Goal: Task Accomplishment & Management: Use online tool/utility

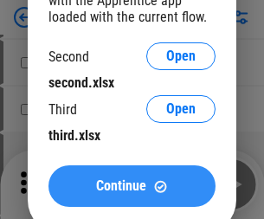
click at [132, 186] on span "Continue" at bounding box center [121, 186] width 50 height 14
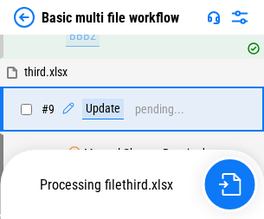
scroll to position [726, 0]
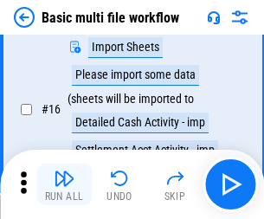
click at [64, 185] on img "button" at bounding box center [64, 178] width 21 height 21
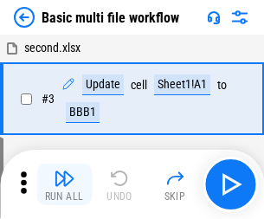
click at [64, 185] on img "button" at bounding box center [64, 178] width 21 height 21
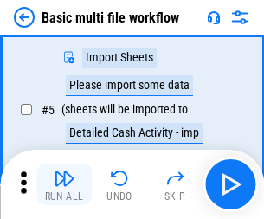
click at [64, 185] on img "button" at bounding box center [64, 178] width 21 height 21
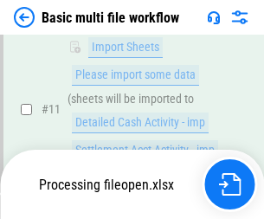
scroll to position [812, 0]
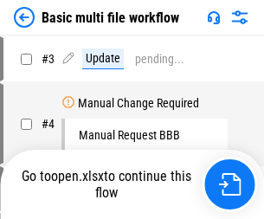
scroll to position [185, 0]
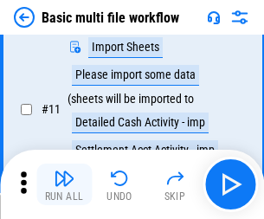
click at [64, 185] on img "button" at bounding box center [64, 178] width 21 height 21
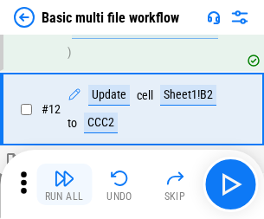
click at [64, 185] on img "button" at bounding box center [64, 178] width 21 height 21
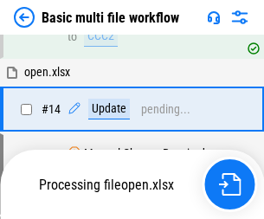
scroll to position [1032, 0]
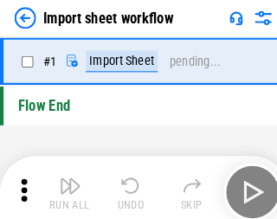
click at [64, 185] on img "button" at bounding box center [67, 178] width 21 height 21
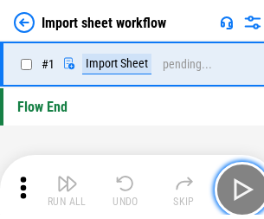
scroll to position [6, 0]
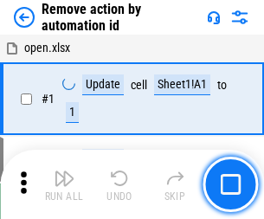
scroll to position [64, 0]
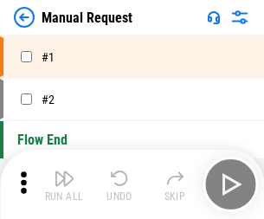
click at [64, 185] on img "button" at bounding box center [64, 178] width 21 height 21
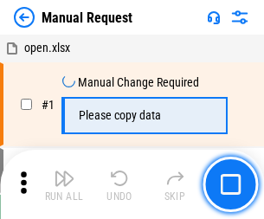
scroll to position [59, 0]
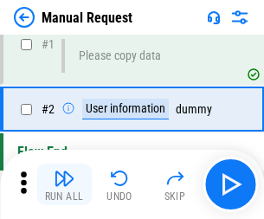
click at [64, 185] on img "button" at bounding box center [64, 178] width 21 height 21
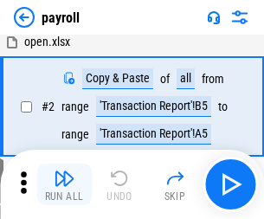
click at [64, 185] on img "button" at bounding box center [64, 178] width 21 height 21
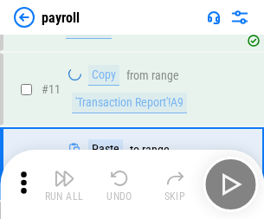
scroll to position [126, 0]
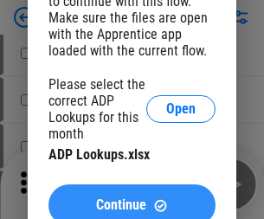
click at [132, 199] on span "Continue" at bounding box center [121, 206] width 50 height 14
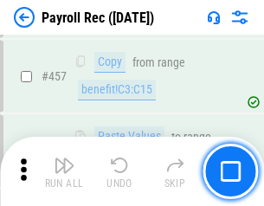
scroll to position [9240, 0]
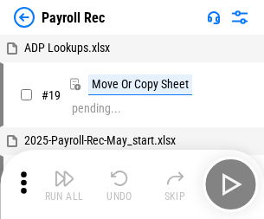
click at [64, 185] on img "button" at bounding box center [64, 178] width 21 height 21
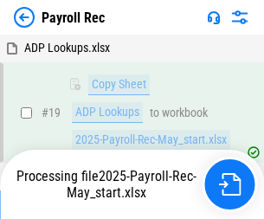
scroll to position [106, 0]
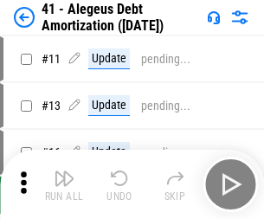
click at [64, 185] on img "button" at bounding box center [64, 178] width 21 height 21
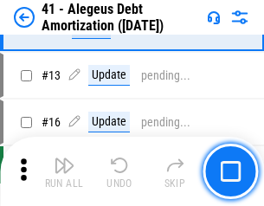
scroll to position [214, 0]
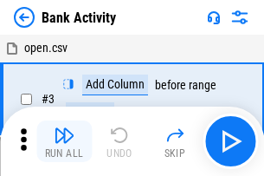
click at [64, 141] on img "button" at bounding box center [64, 135] width 21 height 21
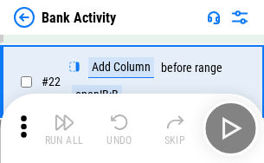
scroll to position [465, 0]
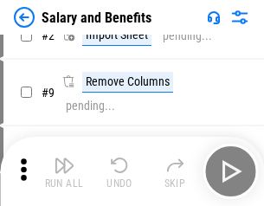
click at [64, 172] on img "button" at bounding box center [64, 165] width 21 height 21
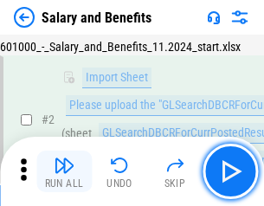
scroll to position [126, 0]
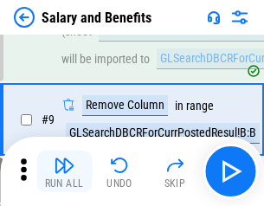
click at [64, 172] on img "button" at bounding box center [64, 165] width 21 height 21
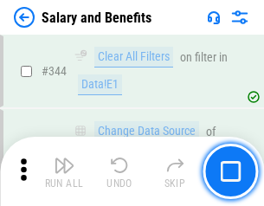
scroll to position [8118, 0]
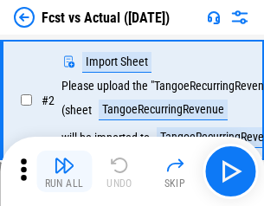
click at [64, 172] on img "button" at bounding box center [64, 165] width 21 height 21
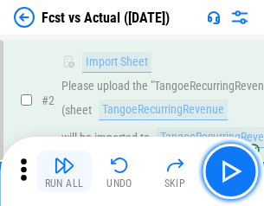
scroll to position [162, 0]
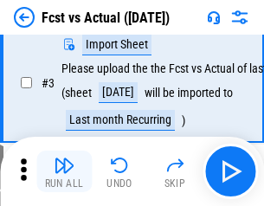
click at [64, 172] on img "button" at bounding box center [64, 165] width 21 height 21
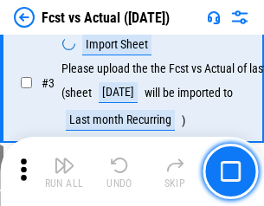
scroll to position [260, 0]
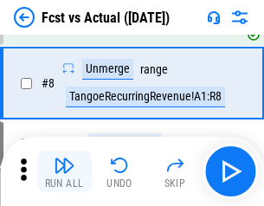
click at [64, 172] on img "button" at bounding box center [64, 165] width 21 height 21
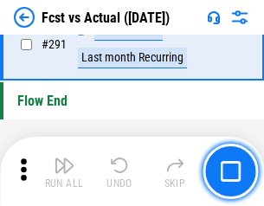
scroll to position [8205, 0]
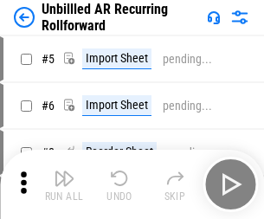
click at [64, 172] on img "button" at bounding box center [64, 178] width 21 height 21
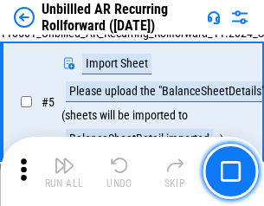
scroll to position [163, 0]
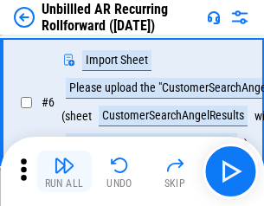
click at [64, 172] on img "button" at bounding box center [64, 165] width 21 height 21
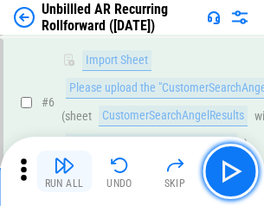
scroll to position [279, 0]
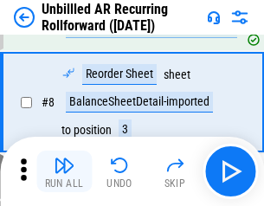
click at [64, 172] on img "button" at bounding box center [64, 165] width 21 height 21
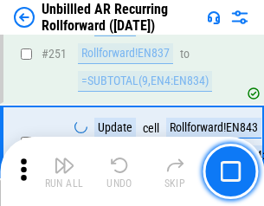
scroll to position [5889, 0]
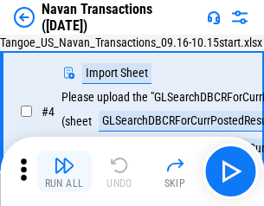
click at [64, 172] on img "button" at bounding box center [64, 165] width 21 height 21
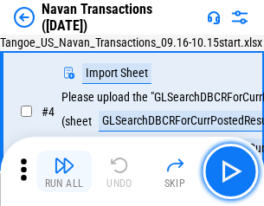
scroll to position [149, 0]
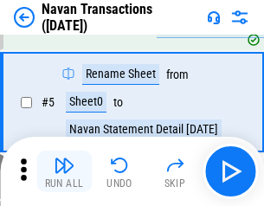
click at [64, 172] on img "button" at bounding box center [64, 165] width 21 height 21
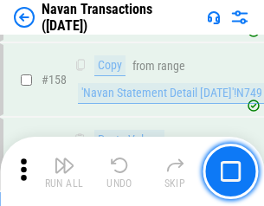
scroll to position [5621, 0]
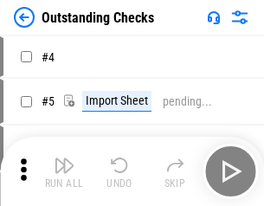
click at [64, 172] on img "button" at bounding box center [64, 165] width 21 height 21
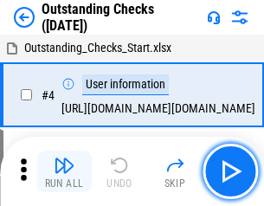
scroll to position [181, 0]
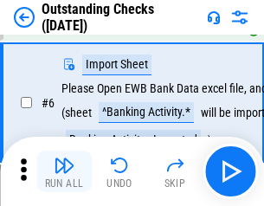
click at [64, 172] on img "button" at bounding box center [64, 165] width 21 height 21
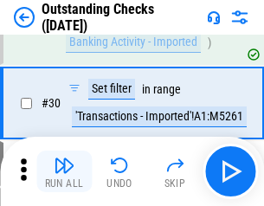
click at [64, 172] on img "button" at bounding box center [64, 165] width 21 height 21
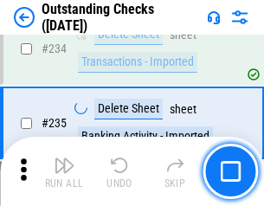
scroll to position [5265, 0]
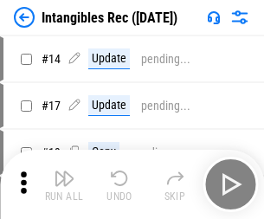
click at [64, 185] on img "button" at bounding box center [64, 178] width 21 height 21
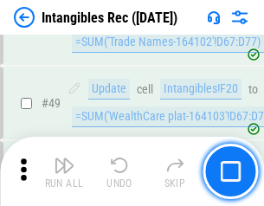
scroll to position [675, 0]
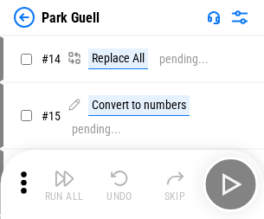
click at [64, 172] on img "button" at bounding box center [64, 178] width 21 height 21
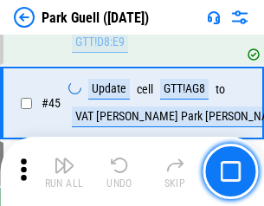
scroll to position [2168, 0]
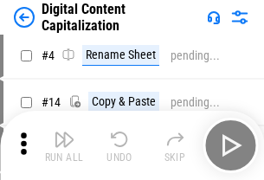
click at [64, 146] on img "button" at bounding box center [64, 139] width 21 height 21
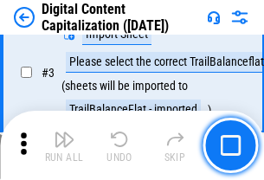
scroll to position [162, 0]
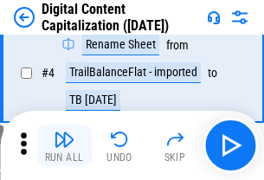
click at [64, 146] on img "button" at bounding box center [64, 139] width 21 height 21
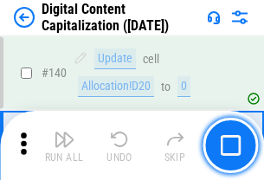
scroll to position [1839, 0]
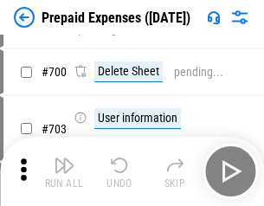
click at [64, 172] on img "button" at bounding box center [64, 165] width 21 height 21
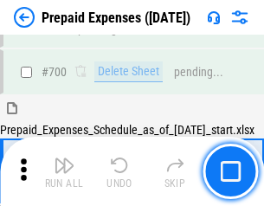
scroll to position [4767, 0]
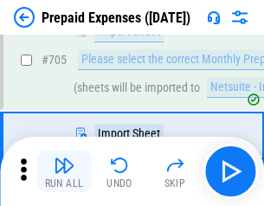
click at [64, 172] on img "button" at bounding box center [64, 165] width 21 height 21
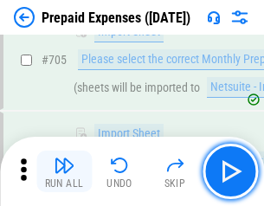
scroll to position [4856, 0]
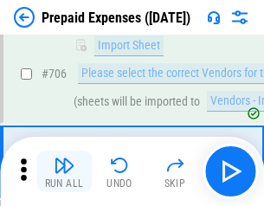
click at [64, 172] on img "button" at bounding box center [64, 165] width 21 height 21
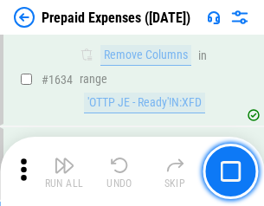
scroll to position [16880, 0]
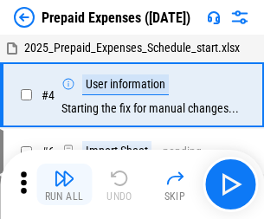
click at [64, 185] on img "button" at bounding box center [64, 178] width 21 height 21
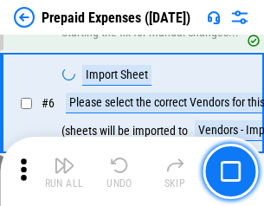
scroll to position [165, 0]
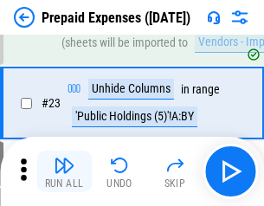
click at [64, 172] on img "button" at bounding box center [64, 165] width 21 height 21
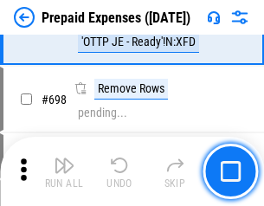
scroll to position [6037, 0]
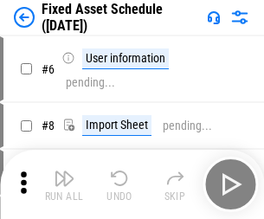
click at [64, 185] on img "button" at bounding box center [64, 178] width 21 height 21
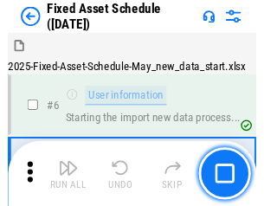
scroll to position [182, 0]
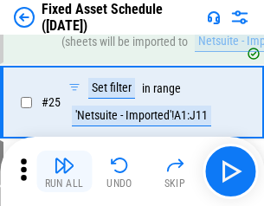
click at [64, 172] on img "button" at bounding box center [64, 165] width 21 height 21
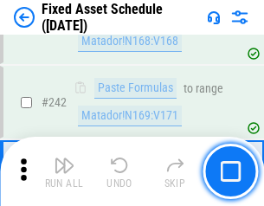
scroll to position [5371, 0]
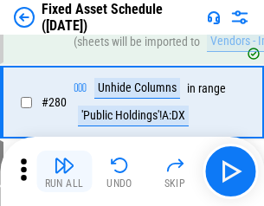
click at [64, 172] on img "button" at bounding box center [64, 165] width 21 height 21
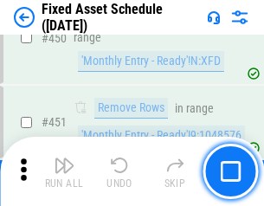
scroll to position [7750, 0]
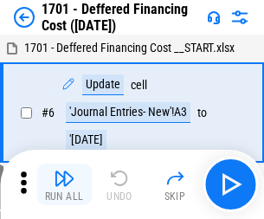
click at [64, 185] on img "button" at bounding box center [64, 178] width 21 height 21
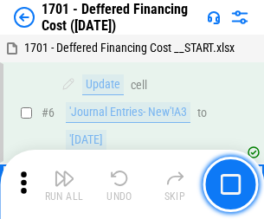
scroll to position [208, 0]
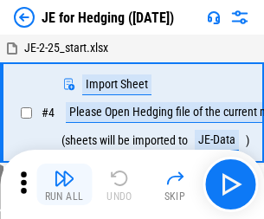
click at [64, 172] on img "button" at bounding box center [64, 178] width 21 height 21
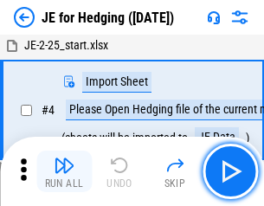
scroll to position [98, 0]
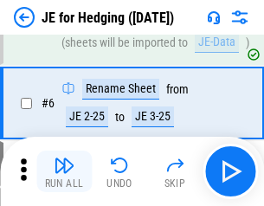
click at [64, 172] on img "button" at bounding box center [64, 165] width 21 height 21
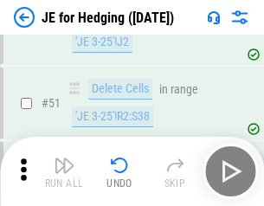
scroll to position [1123, 0]
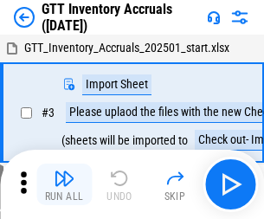
click at [64, 172] on img "button" at bounding box center [64, 178] width 21 height 21
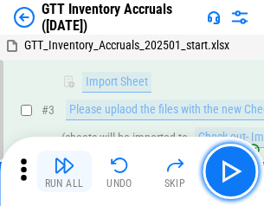
scroll to position [112, 0]
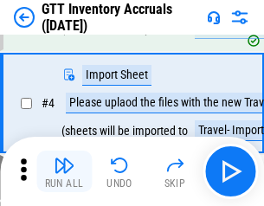
click at [64, 172] on img "button" at bounding box center [64, 165] width 21 height 21
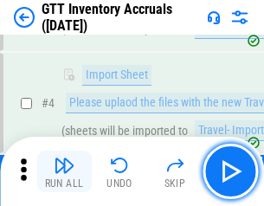
scroll to position [200, 0]
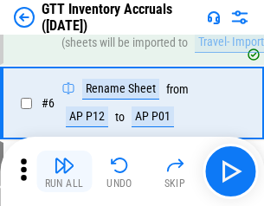
click at [64, 172] on img "button" at bounding box center [64, 165] width 21 height 21
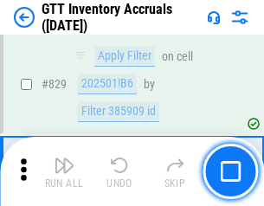
scroll to position [13160, 0]
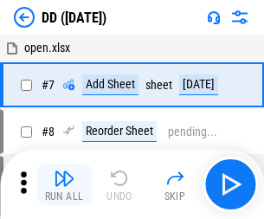
click at [64, 185] on img "button" at bounding box center [64, 178] width 21 height 21
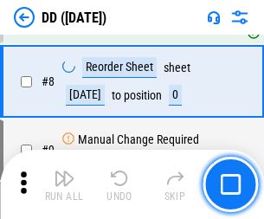
scroll to position [167, 0]
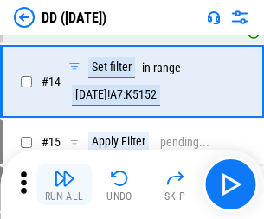
click at [64, 185] on img "button" at bounding box center [64, 178] width 21 height 21
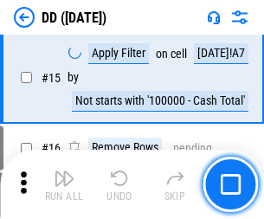
scroll to position [446, 0]
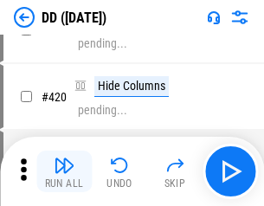
click at [64, 172] on img "button" at bounding box center [64, 165] width 21 height 21
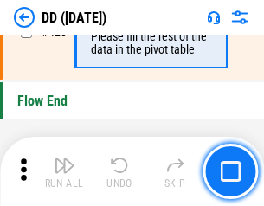
scroll to position [8298, 0]
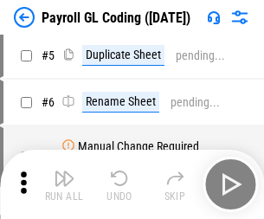
click at [64, 185] on img "button" at bounding box center [64, 178] width 21 height 21
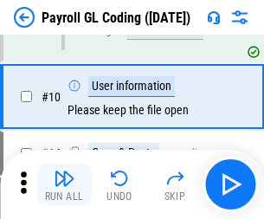
click at [64, 185] on img "button" at bounding box center [64, 178] width 21 height 21
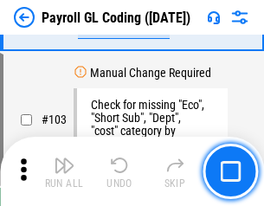
scroll to position [4068, 0]
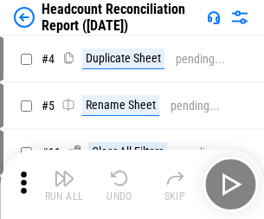
click at [64, 185] on img "button" at bounding box center [64, 178] width 21 height 21
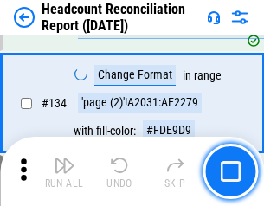
scroll to position [2084, 0]
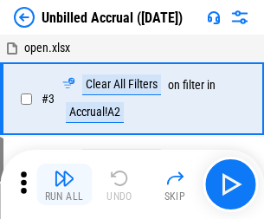
click at [64, 185] on img "button" at bounding box center [64, 178] width 21 height 21
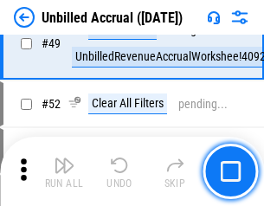
scroll to position [1573, 0]
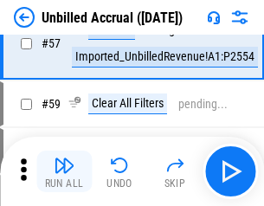
click at [64, 172] on img "button" at bounding box center [64, 165] width 21 height 21
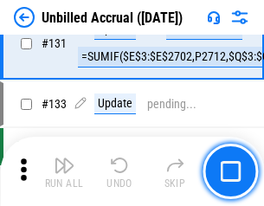
scroll to position [5164, 0]
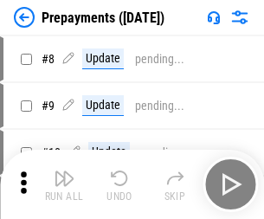
click at [64, 185] on img "button" at bounding box center [64, 178] width 21 height 21
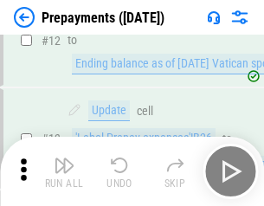
scroll to position [108, 0]
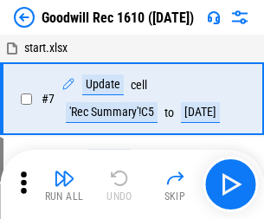
scroll to position [296, 0]
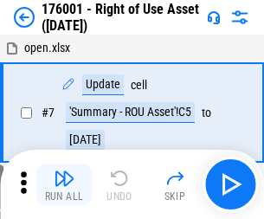
click at [64, 185] on img "button" at bounding box center [64, 178] width 21 height 21
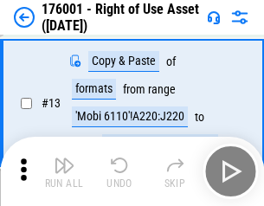
scroll to position [112, 0]
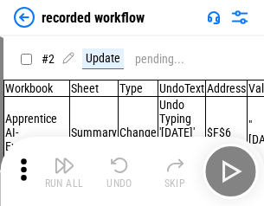
click at [64, 172] on img "button" at bounding box center [64, 165] width 21 height 21
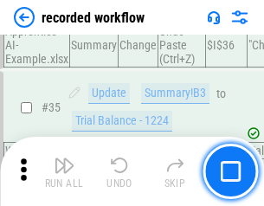
scroll to position [5419, 0]
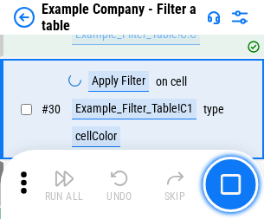
scroll to position [1586, 0]
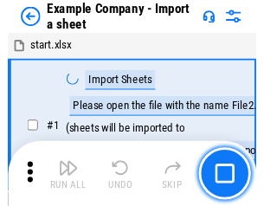
scroll to position [146, 0]
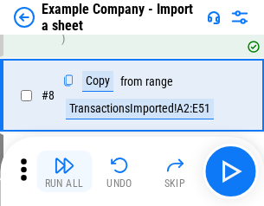
click at [64, 172] on img "button" at bounding box center [64, 165] width 21 height 21
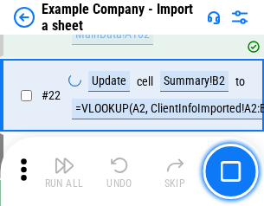
scroll to position [383, 0]
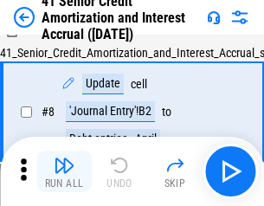
click at [64, 172] on img "button" at bounding box center [64, 165] width 21 height 21
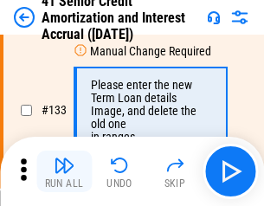
click at [64, 172] on img "button" at bounding box center [64, 165] width 21 height 21
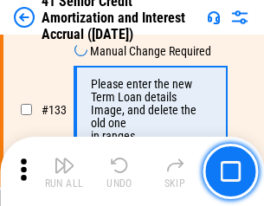
scroll to position [1812, 0]
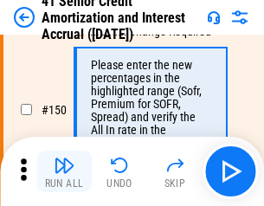
click at [64, 172] on img "button" at bounding box center [64, 165] width 21 height 21
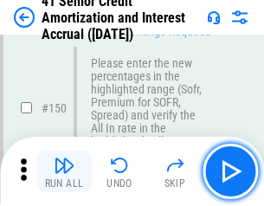
scroll to position [1994, 0]
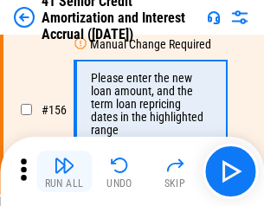
click at [64, 172] on img "button" at bounding box center [64, 165] width 21 height 21
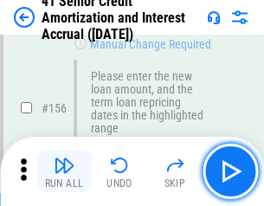
scroll to position [2114, 0]
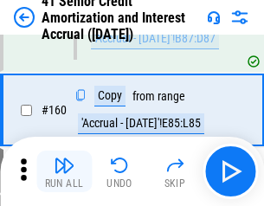
click at [64, 172] on img "button" at bounding box center [64, 165] width 21 height 21
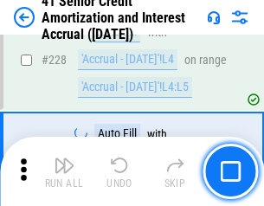
scroll to position [3883, 0]
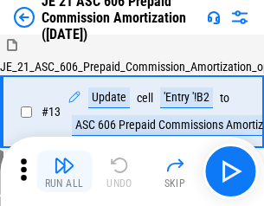
click at [64, 172] on img "button" at bounding box center [64, 165] width 21 height 21
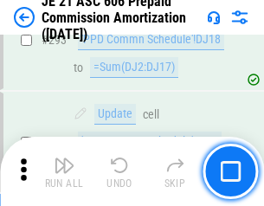
scroll to position [3190, 0]
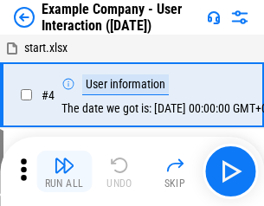
click at [64, 172] on img "button" at bounding box center [64, 165] width 21 height 21
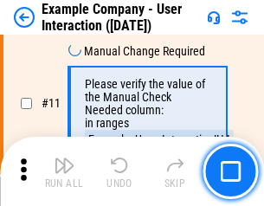
scroll to position [375, 0]
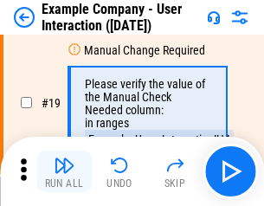
click at [64, 172] on img "button" at bounding box center [64, 165] width 21 height 21
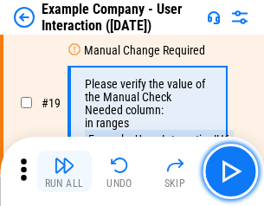
click at [64, 172] on img "button" at bounding box center [64, 165] width 21 height 21
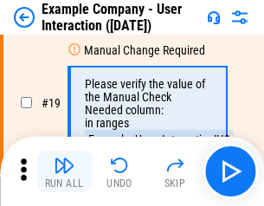
click at [64, 172] on img "button" at bounding box center [64, 165] width 21 height 21
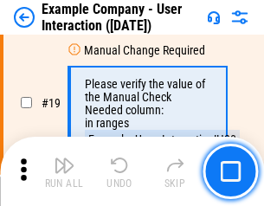
scroll to position [479, 0]
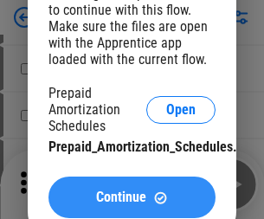
click at [132, 198] on span "Continue" at bounding box center [121, 198] width 50 height 14
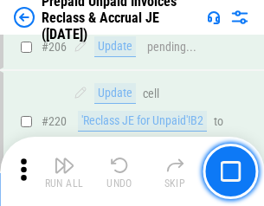
scroll to position [2247, 0]
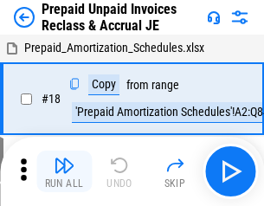
click at [64, 172] on img "button" at bounding box center [64, 165] width 21 height 21
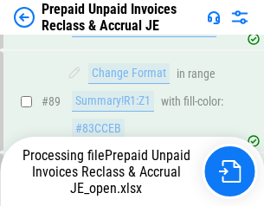
scroll to position [1238, 0]
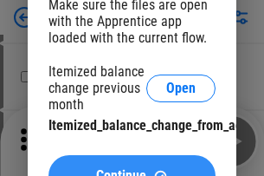
click at [132, 169] on span "Continue" at bounding box center [121, 176] width 50 height 14
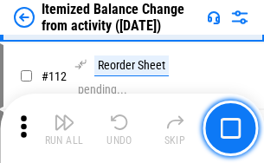
scroll to position [2900, 0]
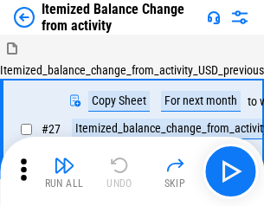
scroll to position [27, 0]
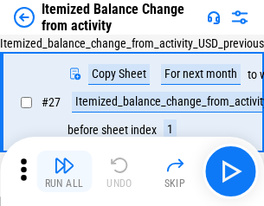
click at [64, 172] on img "button" at bounding box center [64, 165] width 21 height 21
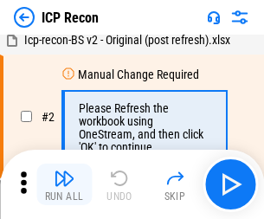
click at [64, 185] on img "button" at bounding box center [64, 178] width 21 height 21
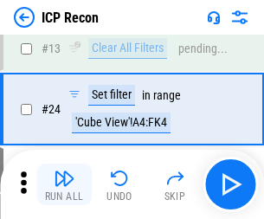
click at [64, 185] on img "button" at bounding box center [64, 178] width 21 height 21
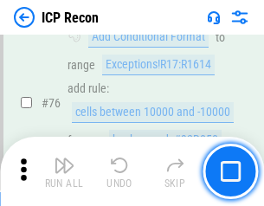
scroll to position [1558, 0]
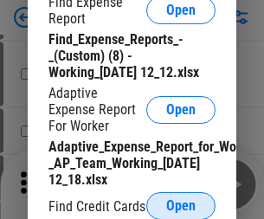
click at [181, 205] on span "Open" at bounding box center [180, 206] width 29 height 14
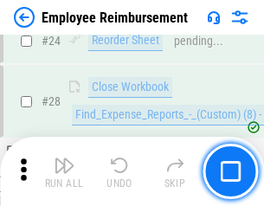
scroll to position [811, 0]
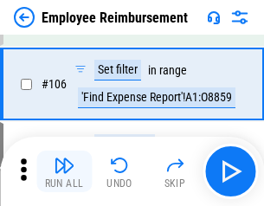
click at [64, 172] on img "button" at bounding box center [64, 165] width 21 height 21
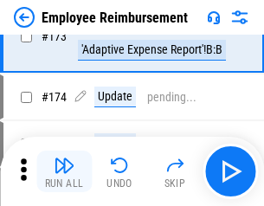
click at [64, 172] on img "button" at bounding box center [64, 165] width 21 height 21
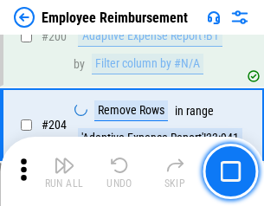
scroll to position [4387, 0]
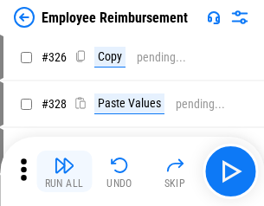
click at [64, 172] on img "button" at bounding box center [64, 165] width 21 height 21
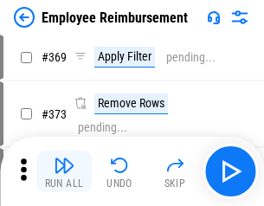
click at [64, 172] on img "button" at bounding box center [64, 165] width 21 height 21
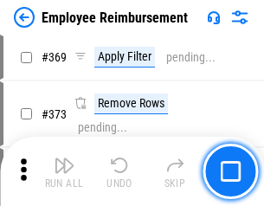
scroll to position [9236, 0]
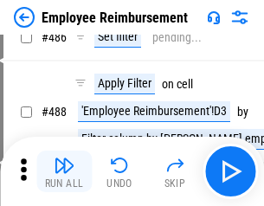
click at [64, 172] on img "button" at bounding box center [64, 165] width 21 height 21
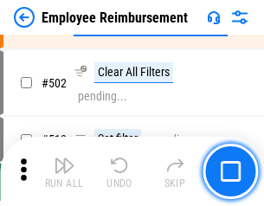
scroll to position [11127, 0]
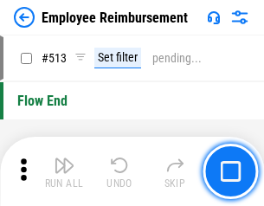
click at [64, 172] on img "button" at bounding box center [64, 165] width 21 height 21
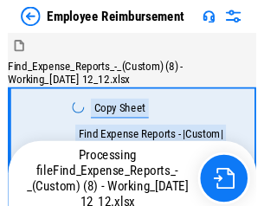
scroll to position [59, 0]
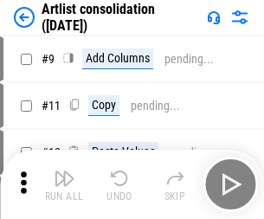
click at [64, 185] on img "button" at bounding box center [64, 178] width 21 height 21
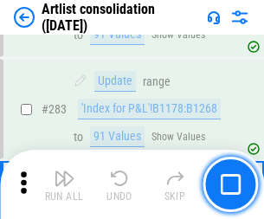
scroll to position [7170, 0]
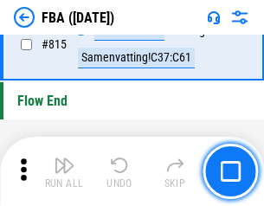
scroll to position [15520, 0]
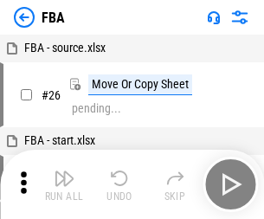
scroll to position [17, 0]
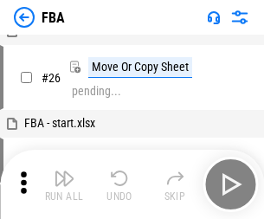
click at [64, 185] on img "button" at bounding box center [64, 178] width 21 height 21
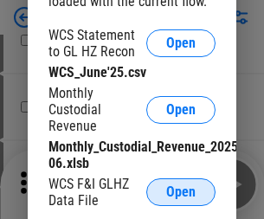
click at [181, 192] on span "Open" at bounding box center [180, 193] width 29 height 14
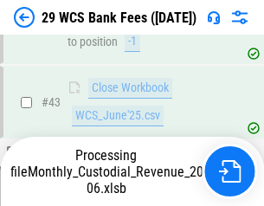
scroll to position [708, 0]
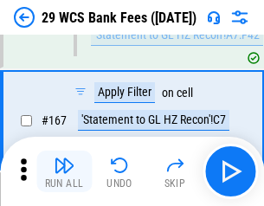
click at [64, 172] on img "button" at bounding box center [64, 165] width 21 height 21
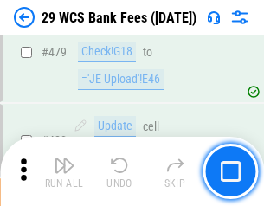
scroll to position [8940, 0]
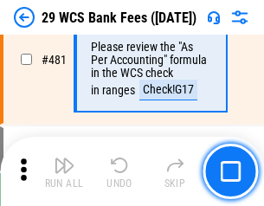
click at [64, 172] on img "button" at bounding box center [64, 165] width 21 height 21
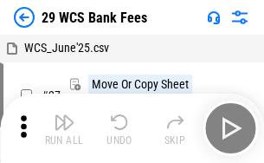
scroll to position [31, 0]
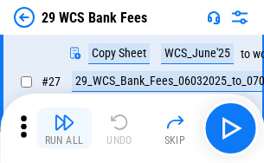
click at [64, 128] on img "button" at bounding box center [64, 122] width 21 height 21
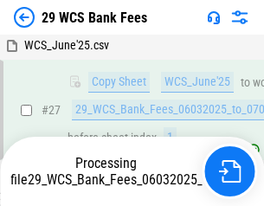
scroll to position [346, 0]
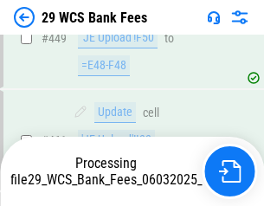
scroll to position [8920, 0]
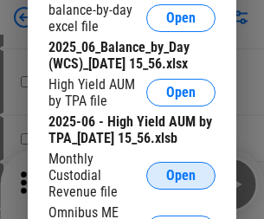
click at [181, 183] on span "Open" at bounding box center [180, 176] width 29 height 14
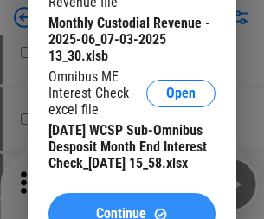
click at [132, 207] on span "Continue" at bounding box center [121, 214] width 50 height 14
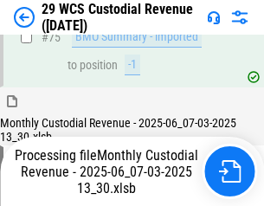
scroll to position [1811, 0]
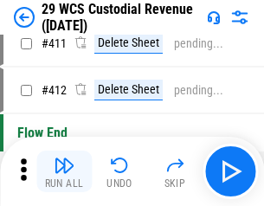
click at [64, 172] on img "button" at bounding box center [64, 165] width 21 height 21
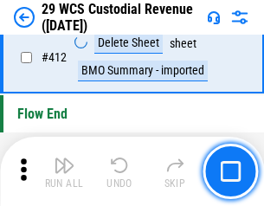
scroll to position [8280, 0]
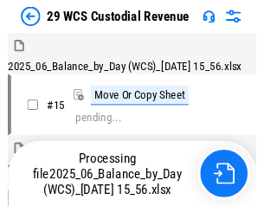
scroll to position [42, 0]
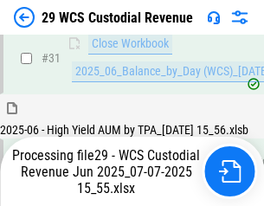
scroll to position [890, 0]
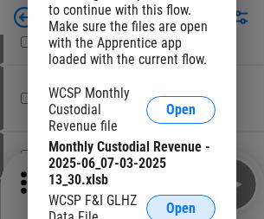
click at [181, 205] on span "Open" at bounding box center [180, 209] width 29 height 14
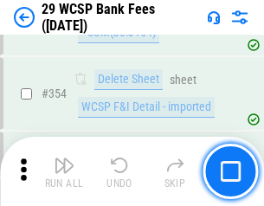
scroll to position [5763, 0]
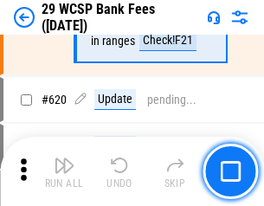
click at [64, 172] on img "button" at bounding box center [64, 165] width 21 height 21
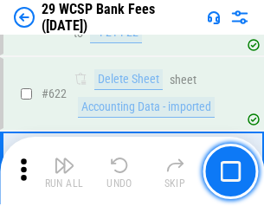
scroll to position [9585, 0]
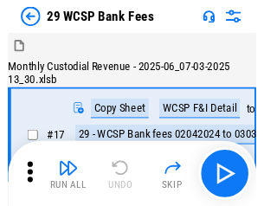
scroll to position [42, 0]
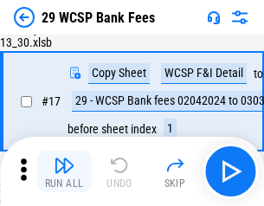
click at [64, 172] on img "button" at bounding box center [64, 165] width 21 height 21
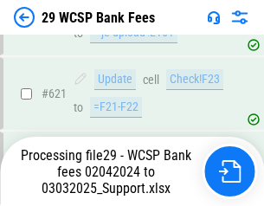
scroll to position [9973, 0]
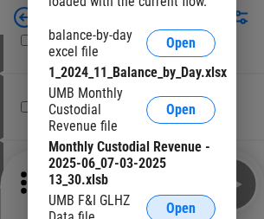
click at [181, 205] on span "Open" at bounding box center [180, 209] width 29 height 14
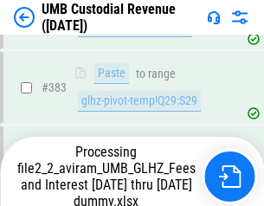
scroll to position [6185, 0]
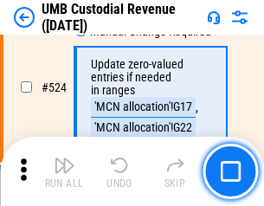
click at [64, 172] on img "button" at bounding box center [64, 165] width 21 height 21
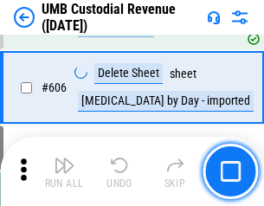
scroll to position [10008, 0]
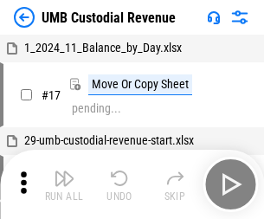
click at [64, 185] on img "button" at bounding box center [64, 178] width 21 height 21
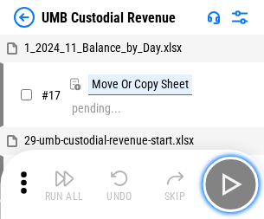
scroll to position [13, 0]
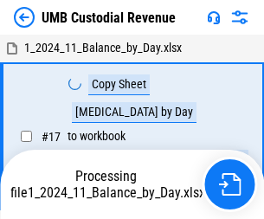
scroll to position [13, 0]
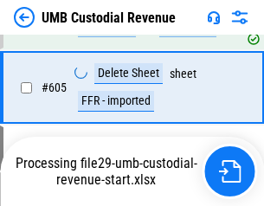
scroll to position [9968, 0]
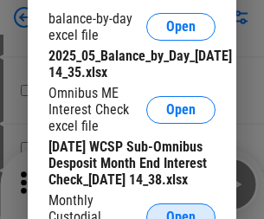
click at [181, 211] on span "Open" at bounding box center [180, 218] width 29 height 14
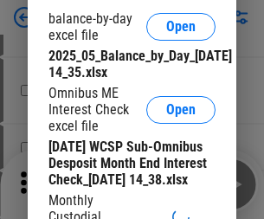
scroll to position [329, 0]
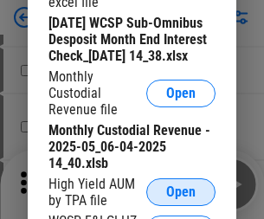
click at [181, 199] on span "Open" at bounding box center [180, 193] width 29 height 14
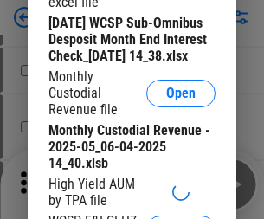
scroll to position [333, 0]
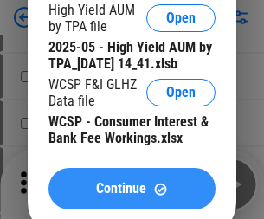
click at [132, 196] on span "Continue" at bounding box center [121, 189] width 50 height 14
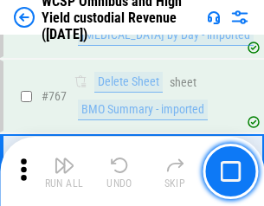
scroll to position [14127, 0]
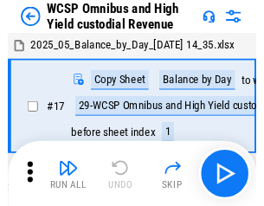
scroll to position [10, 0]
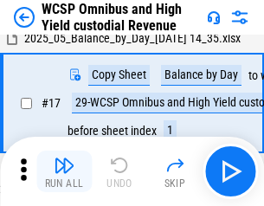
click at [64, 172] on img "button" at bounding box center [64, 165] width 21 height 21
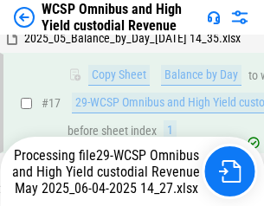
scroll to position [361, 0]
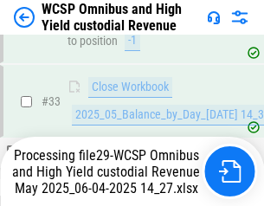
scroll to position [1267, 0]
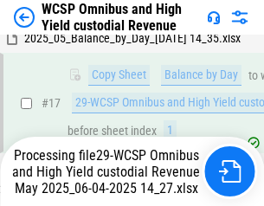
scroll to position [361, 0]
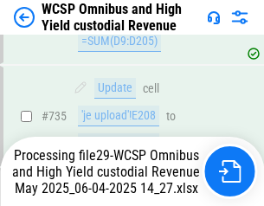
scroll to position [13938, 0]
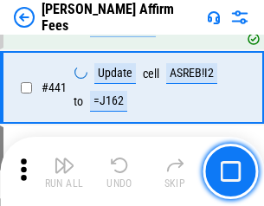
scroll to position [3988, 0]
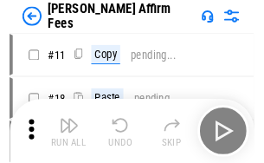
scroll to position [17, 0]
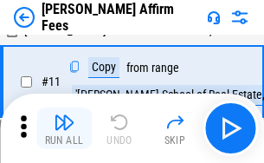
click at [64, 128] on img "button" at bounding box center [64, 122] width 21 height 21
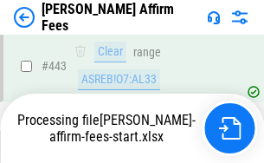
scroll to position [4547, 0]
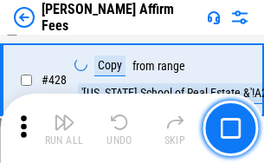
scroll to position [3467, 0]
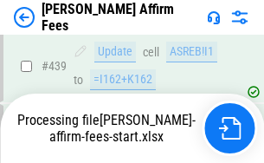
scroll to position [4547, 0]
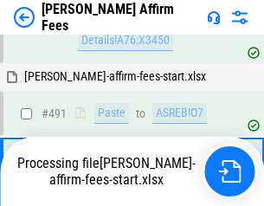
scroll to position [4626, 0]
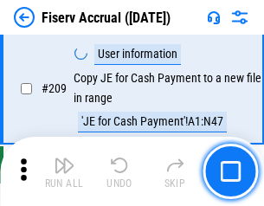
scroll to position [5384, 0]
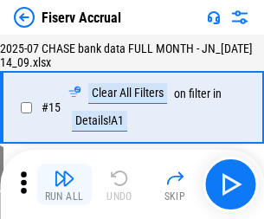
click at [64, 185] on img "button" at bounding box center [64, 178] width 21 height 21
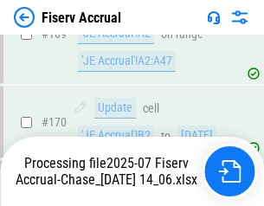
scroll to position [4796, 0]
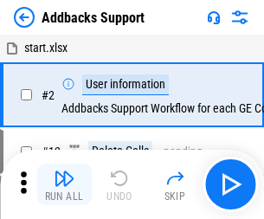
click at [64, 172] on img "button" at bounding box center [64, 178] width 21 height 21
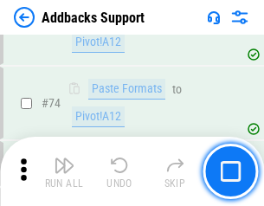
scroll to position [1262, 0]
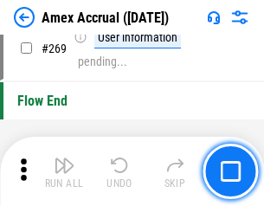
scroll to position [5290, 0]
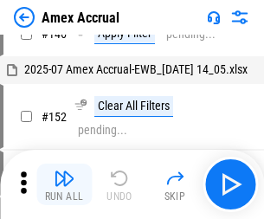
click at [64, 185] on img "button" at bounding box center [64, 178] width 21 height 21
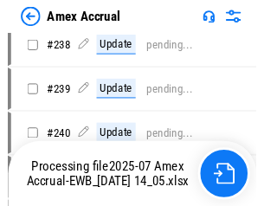
scroll to position [4384, 0]
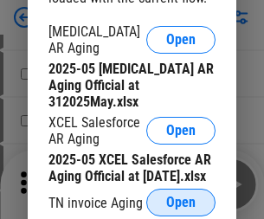
click at [181, 198] on span "Open" at bounding box center [180, 203] width 29 height 14
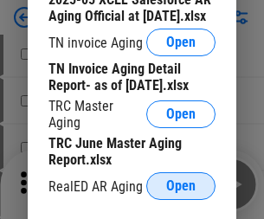
click at [181, 181] on span "Open" at bounding box center [180, 186] width 29 height 14
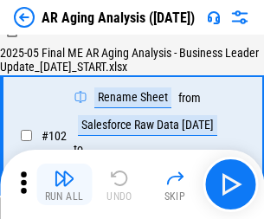
click at [64, 185] on img "button" at bounding box center [64, 178] width 21 height 21
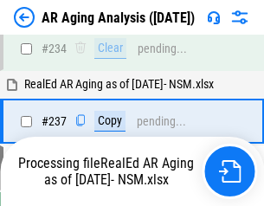
scroll to position [2687, 0]
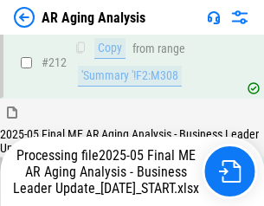
scroll to position [2667, 0]
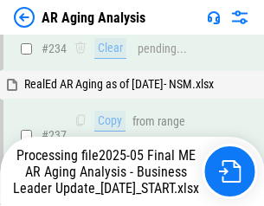
scroll to position [2739, 0]
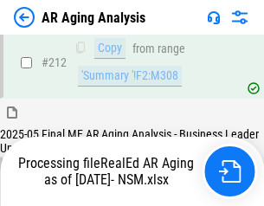
scroll to position [2593, 0]
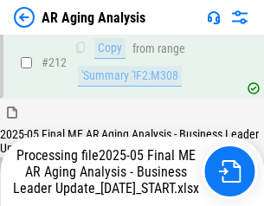
scroll to position [2607, 0]
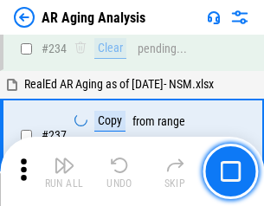
scroll to position [2667, 0]
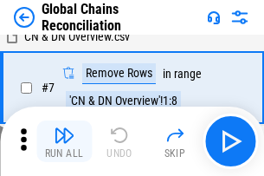
click at [64, 141] on img "button" at bounding box center [64, 135] width 21 height 21
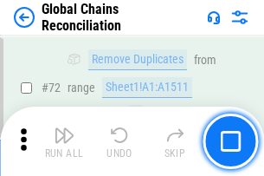
scroll to position [2128, 0]
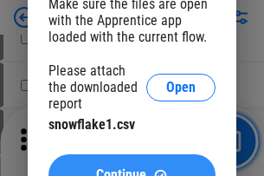
click at [132, 168] on span "Continue" at bounding box center [121, 175] width 50 height 14
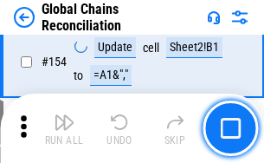
scroll to position [3807, 0]
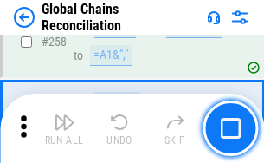
scroll to position [5787, 0]
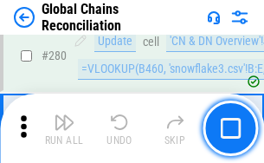
scroll to position [5999, 0]
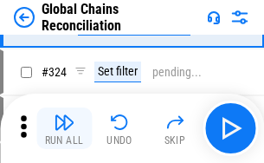
click at [64, 128] on img "button" at bounding box center [64, 122] width 21 height 21
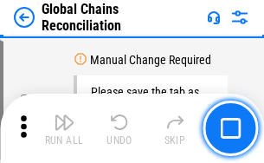
scroll to position [8551, 0]
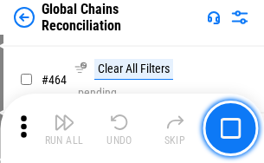
scroll to position [10355, 0]
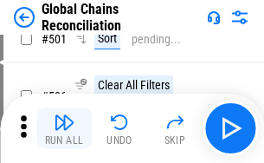
click at [64, 128] on img "button" at bounding box center [64, 122] width 21 height 21
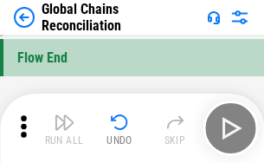
scroll to position [16281, 0]
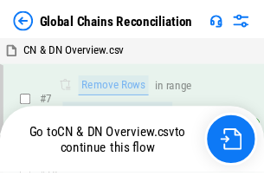
scroll to position [2129, 0]
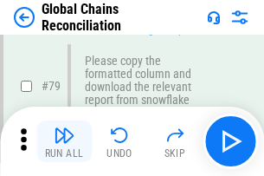
click at [64, 141] on img "button" at bounding box center [64, 135] width 21 height 21
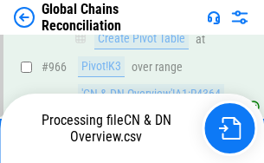
scroll to position [16281, 0]
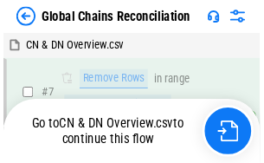
scroll to position [3807, 0]
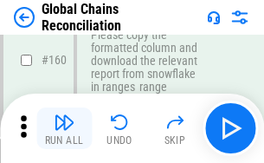
click at [64, 128] on img "button" at bounding box center [64, 122] width 21 height 21
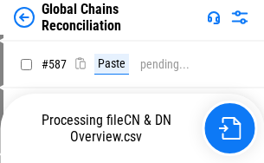
scroll to position [0, 0]
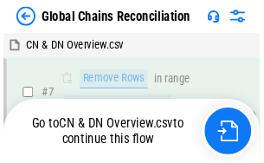
scroll to position [5787, 0]
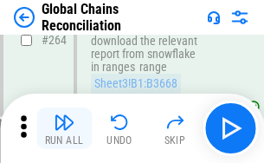
click at [64, 128] on img "button" at bounding box center [64, 122] width 21 height 21
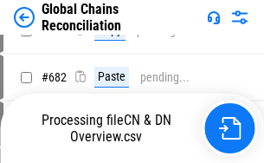
scroll to position [0, 0]
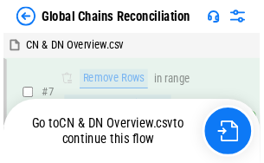
scroll to position [8552, 0]
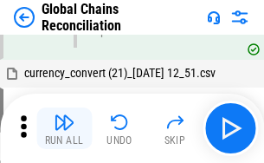
click at [64, 128] on img "button" at bounding box center [64, 122] width 21 height 21
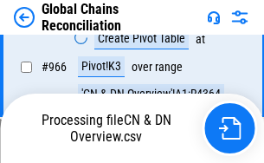
scroll to position [16179, 0]
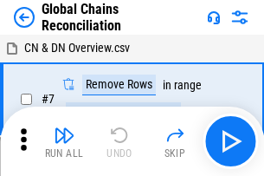
scroll to position [11, 0]
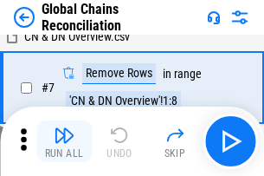
click at [64, 141] on img "button" at bounding box center [64, 135] width 21 height 21
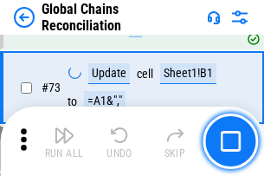
scroll to position [2128, 0]
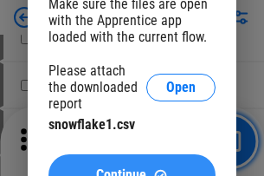
click at [132, 168] on span "Continue" at bounding box center [121, 175] width 50 height 14
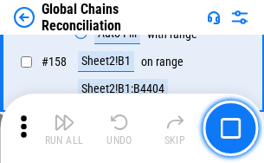
scroll to position [3807, 0]
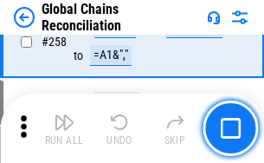
scroll to position [5787, 0]
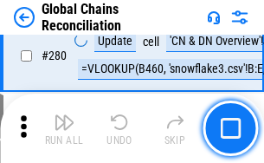
scroll to position [5999, 0]
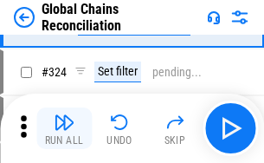
click at [64, 128] on img "button" at bounding box center [64, 122] width 21 height 21
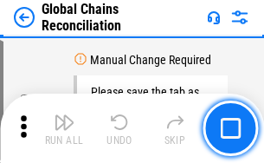
scroll to position [8551, 0]
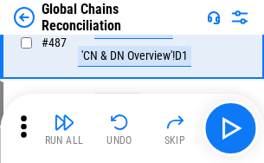
scroll to position [10814, 0]
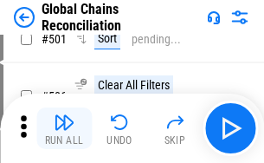
click at [64, 128] on img "button" at bounding box center [64, 122] width 21 height 21
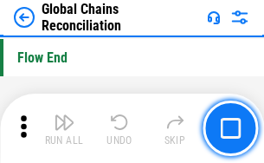
scroll to position [16281, 0]
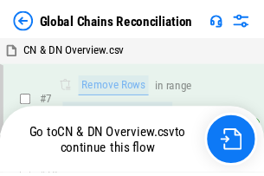
scroll to position [2129, 0]
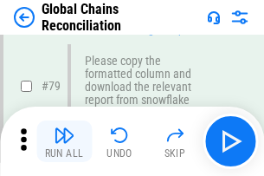
click at [64, 141] on img "button" at bounding box center [64, 135] width 21 height 21
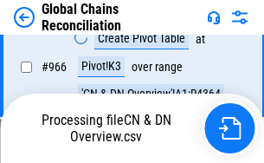
scroll to position [16179, 0]
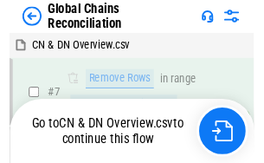
scroll to position [3807, 0]
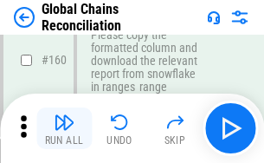
click at [64, 128] on img "button" at bounding box center [64, 122] width 21 height 21
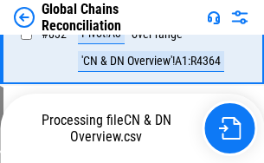
scroll to position [0, 0]
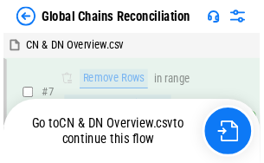
scroll to position [5787, 0]
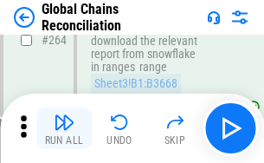
click at [64, 128] on img "button" at bounding box center [64, 122] width 21 height 21
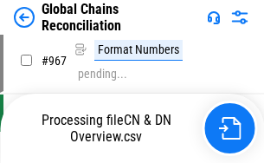
scroll to position [16179, 0]
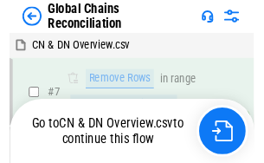
scroll to position [8552, 0]
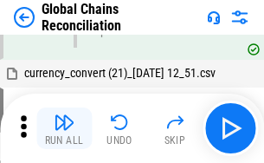
click at [64, 128] on img "button" at bounding box center [64, 122] width 21 height 21
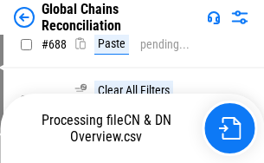
scroll to position [0, 0]
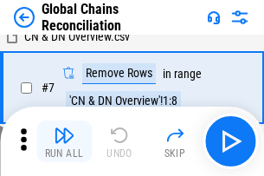
click at [64, 141] on img "button" at bounding box center [64, 135] width 21 height 21
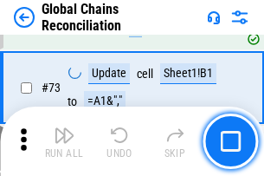
scroll to position [2128, 0]
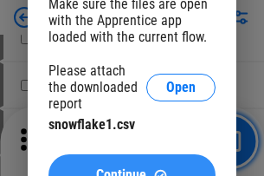
click at [132, 168] on span "Continue" at bounding box center [121, 175] width 50 height 14
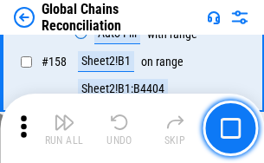
scroll to position [3807, 0]
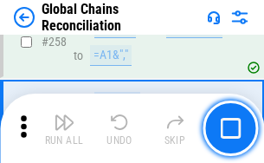
scroll to position [5787, 0]
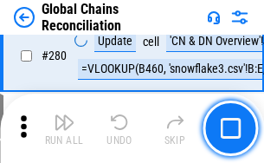
scroll to position [5999, 0]
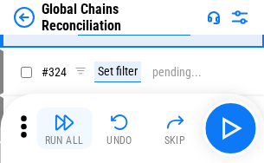
click at [64, 128] on img "button" at bounding box center [64, 122] width 21 height 21
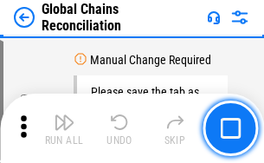
scroll to position [8551, 0]
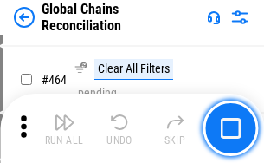
scroll to position [10355, 0]
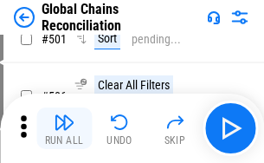
click at [64, 128] on img "button" at bounding box center [64, 122] width 21 height 21
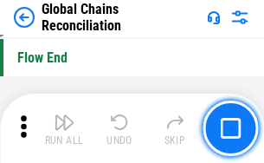
scroll to position [16281, 0]
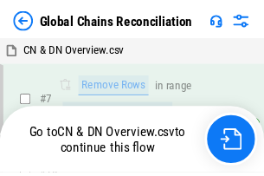
scroll to position [2129, 0]
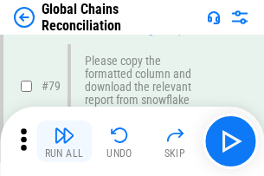
click at [64, 141] on img "button" at bounding box center [64, 135] width 21 height 21
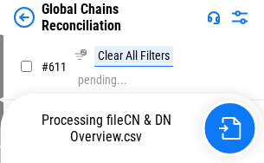
scroll to position [13626, 0]
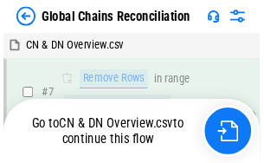
scroll to position [3807, 0]
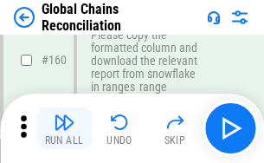
click at [64, 128] on img "button" at bounding box center [64, 122] width 21 height 21
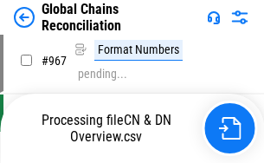
scroll to position [16179, 0]
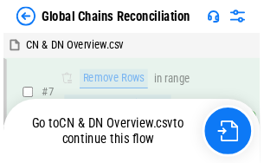
scroll to position [5787, 0]
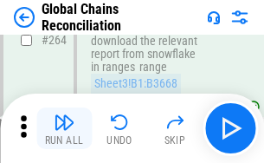
click at [64, 128] on img "button" at bounding box center [64, 122] width 21 height 21
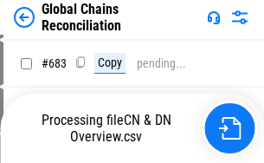
scroll to position [0, 0]
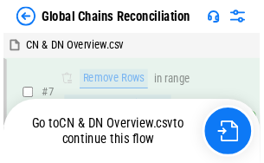
scroll to position [8552, 0]
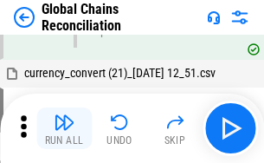
click at [64, 128] on img "button" at bounding box center [64, 122] width 21 height 21
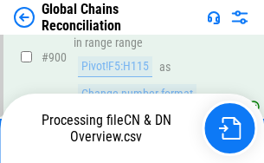
scroll to position [16179, 0]
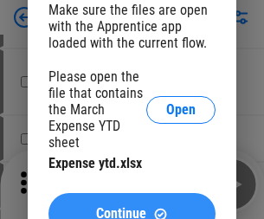
click at [132, 207] on span "Continue" at bounding box center [121, 214] width 50 height 14
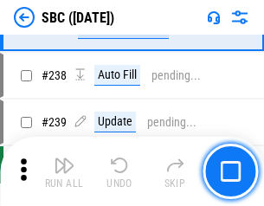
scroll to position [3279, 0]
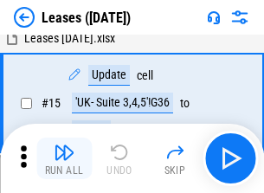
click at [64, 159] on img "button" at bounding box center [64, 152] width 21 height 21
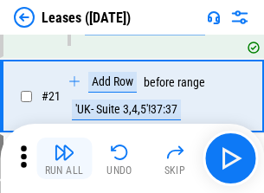
click at [64, 159] on img "button" at bounding box center [64, 152] width 21 height 21
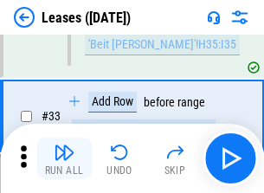
click at [64, 159] on img "button" at bounding box center [64, 152] width 21 height 21
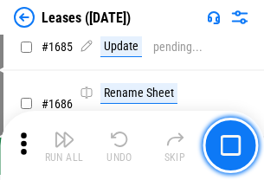
scroll to position [28382, 0]
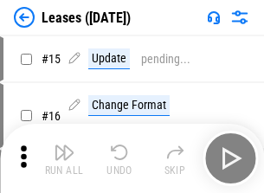
scroll to position [10, 0]
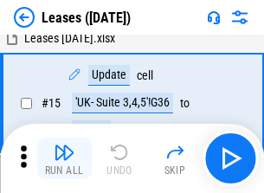
click at [64, 159] on img "button" at bounding box center [64, 152] width 21 height 21
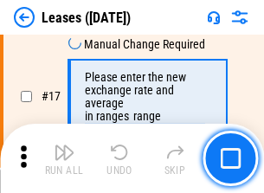
scroll to position [350, 0]
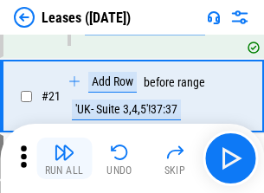
click at [64, 159] on img "button" at bounding box center [64, 152] width 21 height 21
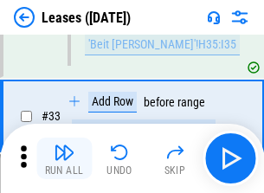
click at [64, 159] on img "button" at bounding box center [64, 152] width 21 height 21
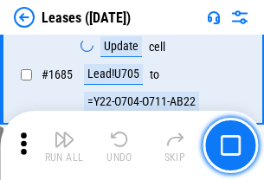
scroll to position [28382, 0]
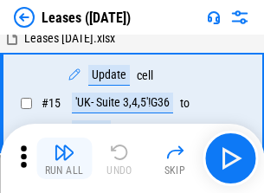
click at [64, 159] on img "button" at bounding box center [64, 152] width 21 height 21
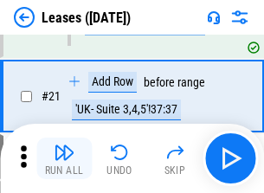
click at [64, 159] on img "button" at bounding box center [64, 152] width 21 height 21
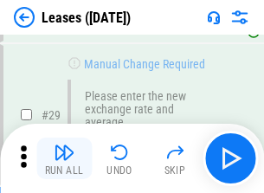
click at [64, 159] on img "button" at bounding box center [64, 152] width 21 height 21
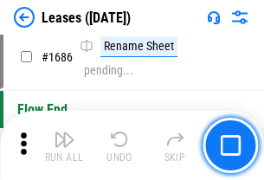
scroll to position [28382, 0]
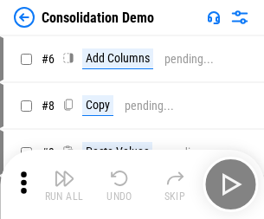
click at [64, 185] on img "button" at bounding box center [64, 178] width 21 height 21
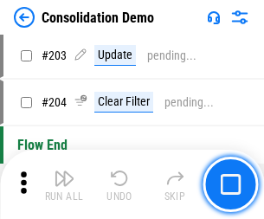
scroll to position [5436, 0]
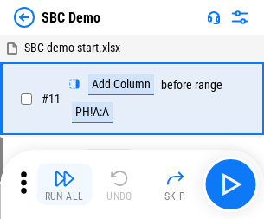
click at [64, 185] on img "button" at bounding box center [64, 178] width 21 height 21
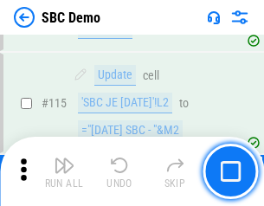
scroll to position [2736, 0]
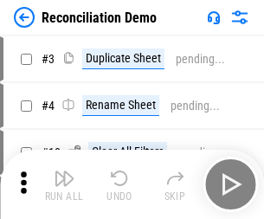
click at [64, 185] on img "button" at bounding box center [64, 178] width 21 height 21
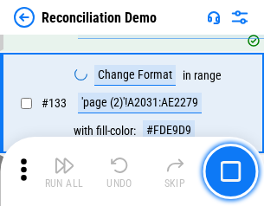
scroll to position [2059, 0]
